Goal: Transaction & Acquisition: Purchase product/service

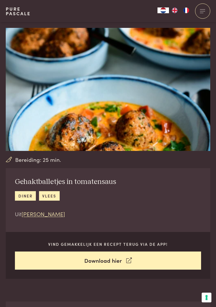
scroll to position [276, 0]
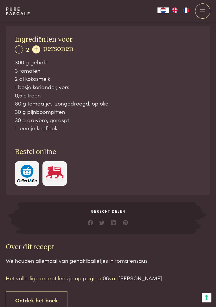
click at [36, 48] on div "+" at bounding box center [36, 49] width 8 height 8
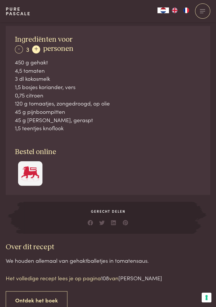
click at [39, 47] on div "+" at bounding box center [36, 49] width 8 height 8
click at [37, 48] on div "+" at bounding box center [36, 49] width 8 height 8
click at [39, 47] on div "+" at bounding box center [36, 49] width 8 height 8
click at [38, 48] on div "+" at bounding box center [36, 49] width 8 height 8
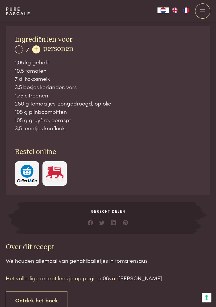
click at [38, 48] on div "+" at bounding box center [36, 49] width 8 height 8
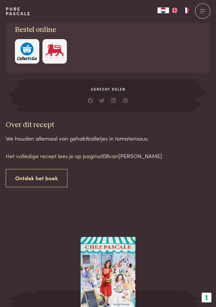
scroll to position [400, 0]
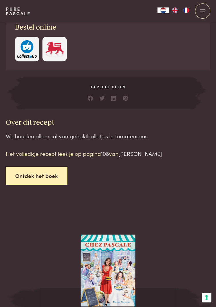
click at [41, 176] on link "Ontdek het boek" at bounding box center [37, 176] width 62 height 18
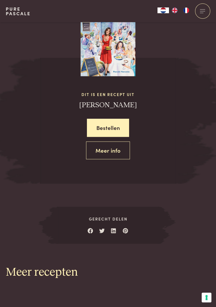
scroll to position [630, 0]
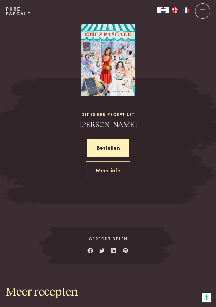
scroll to position [609, 0]
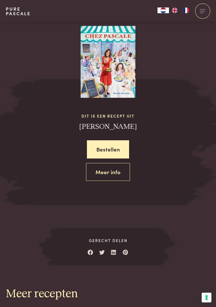
scroll to position [630, 0]
